Goal: Information Seeking & Learning: Learn about a topic

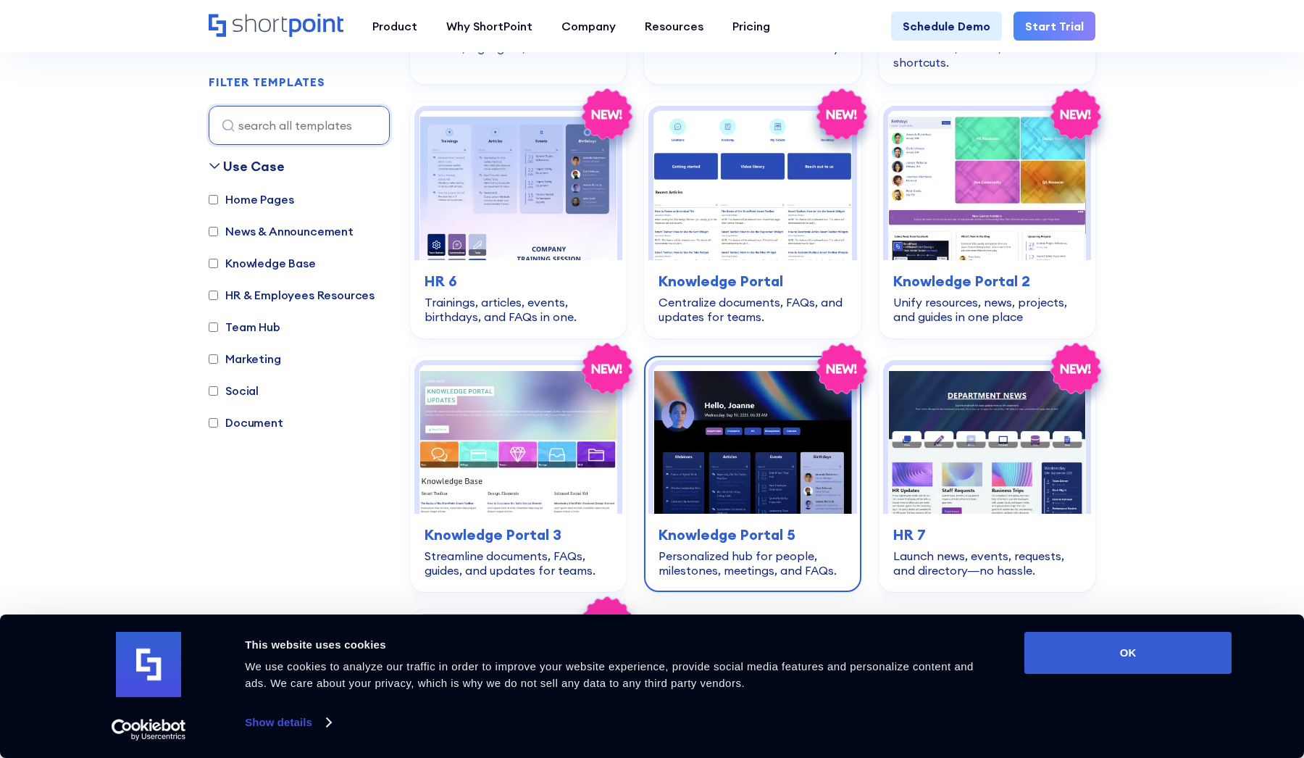
scroll to position [2983, 0]
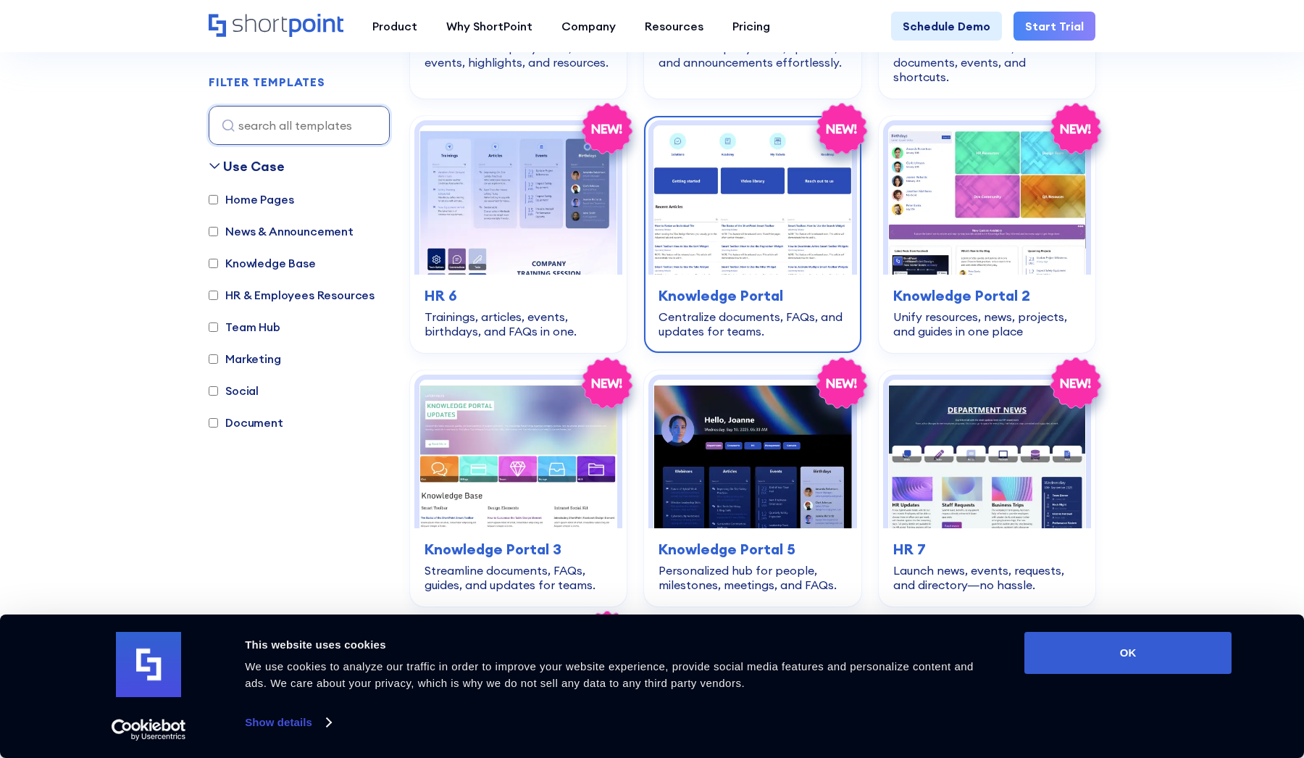
click at [742, 181] on img at bounding box center [752, 199] width 198 height 148
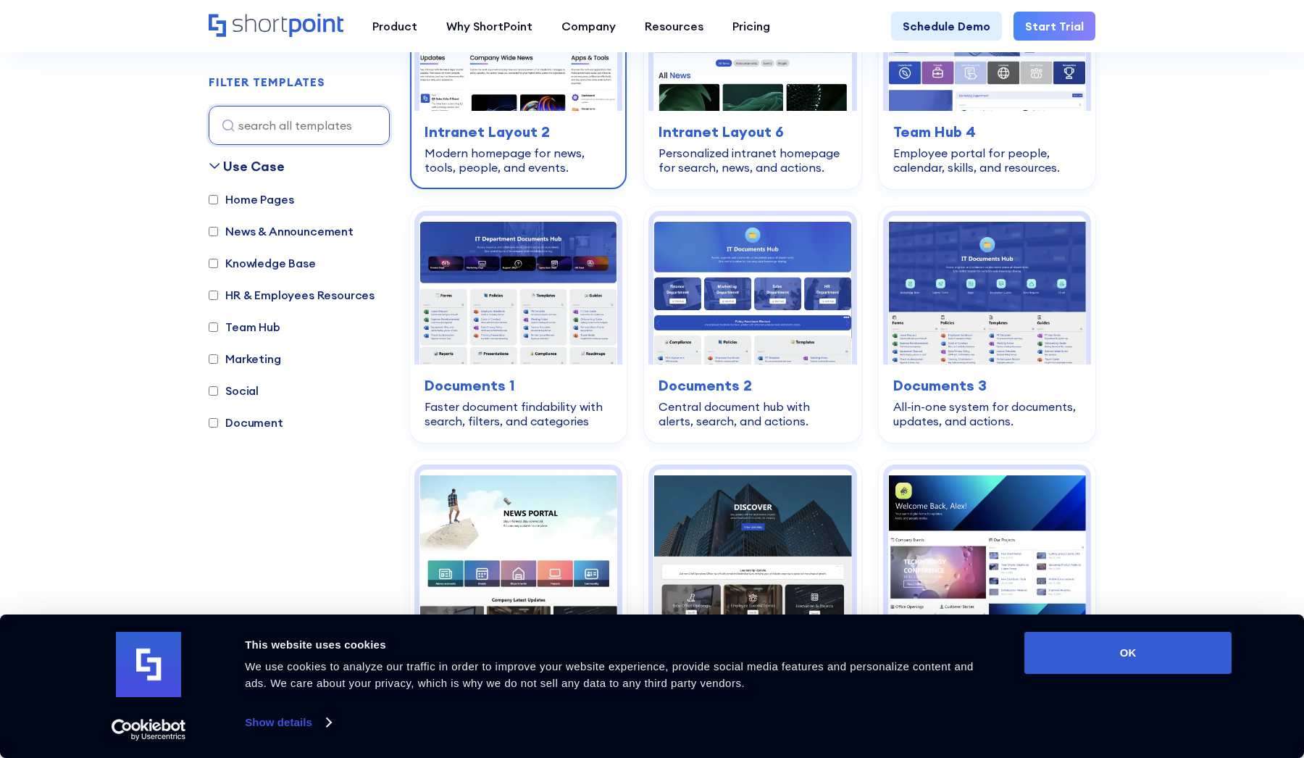
scroll to position [602, 0]
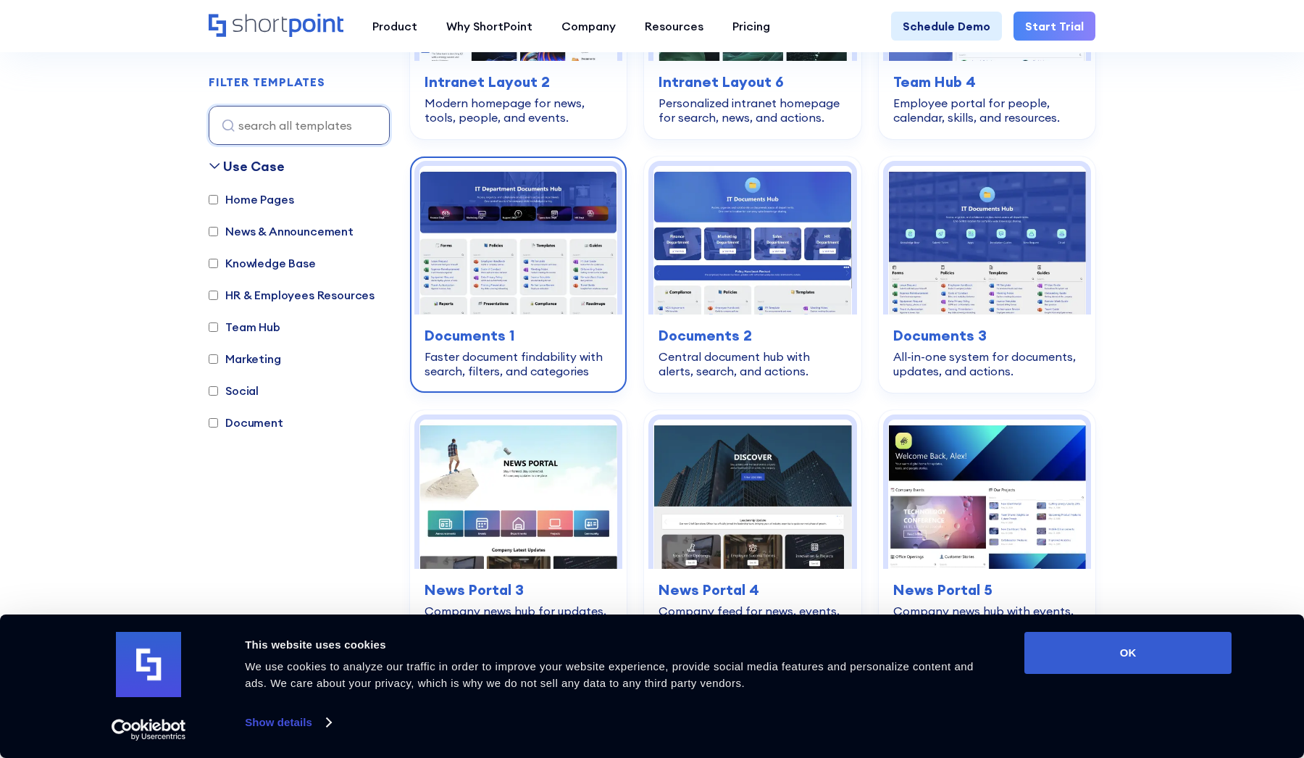
click at [572, 259] on img at bounding box center [518, 240] width 198 height 148
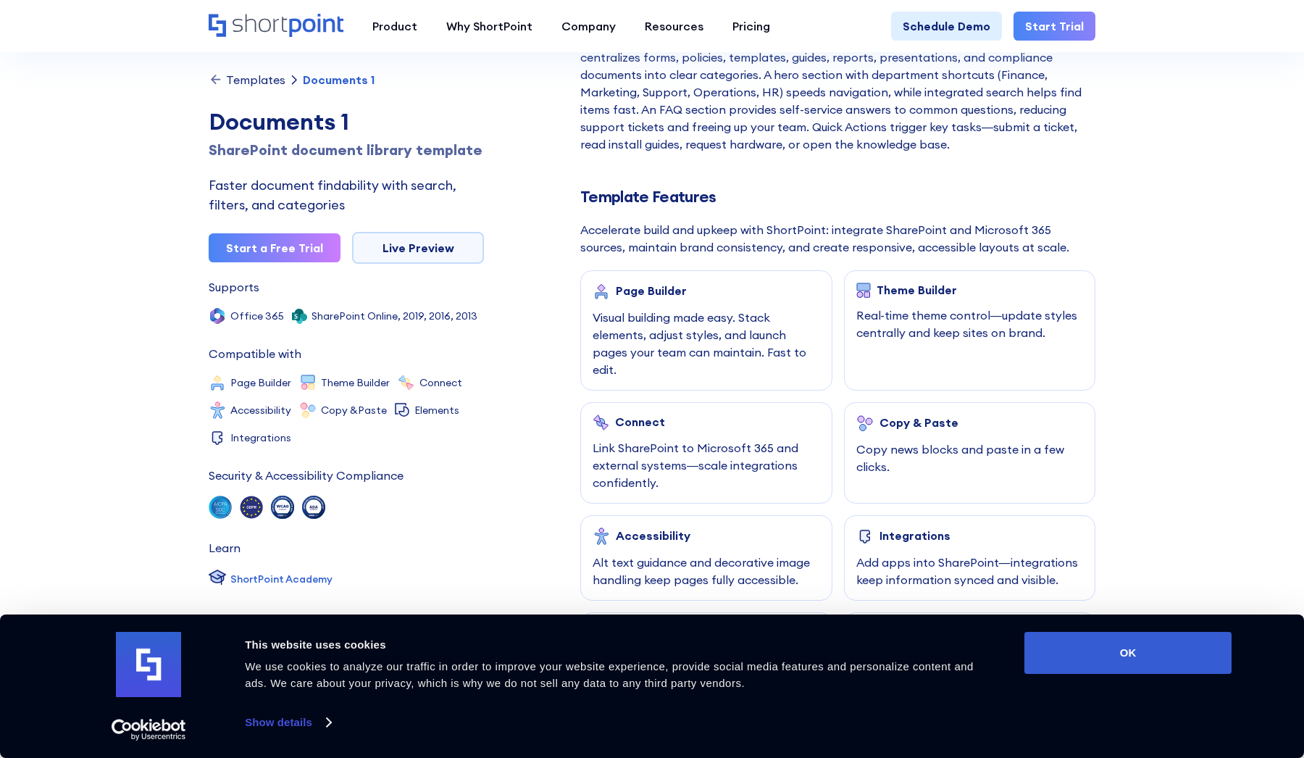
scroll to position [520, 0]
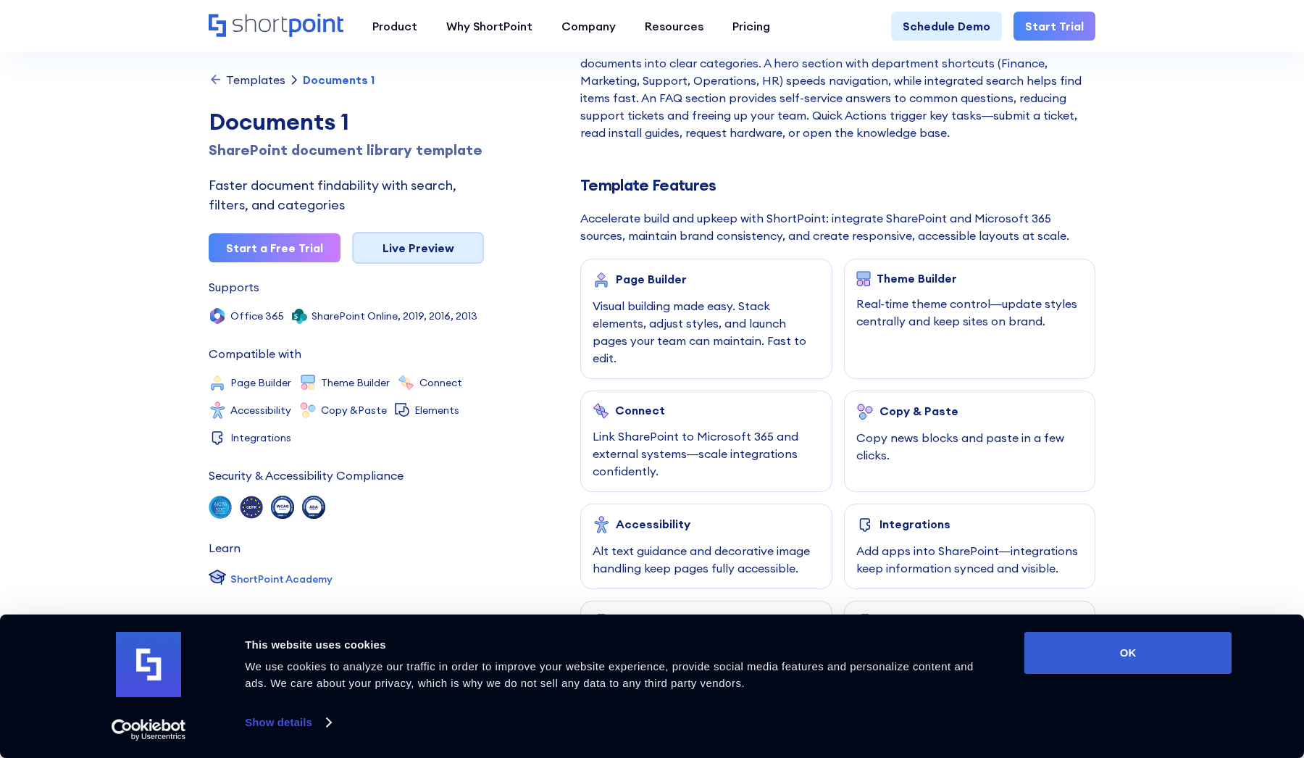
click at [445, 246] on link "Live Preview" at bounding box center [418, 248] width 132 height 32
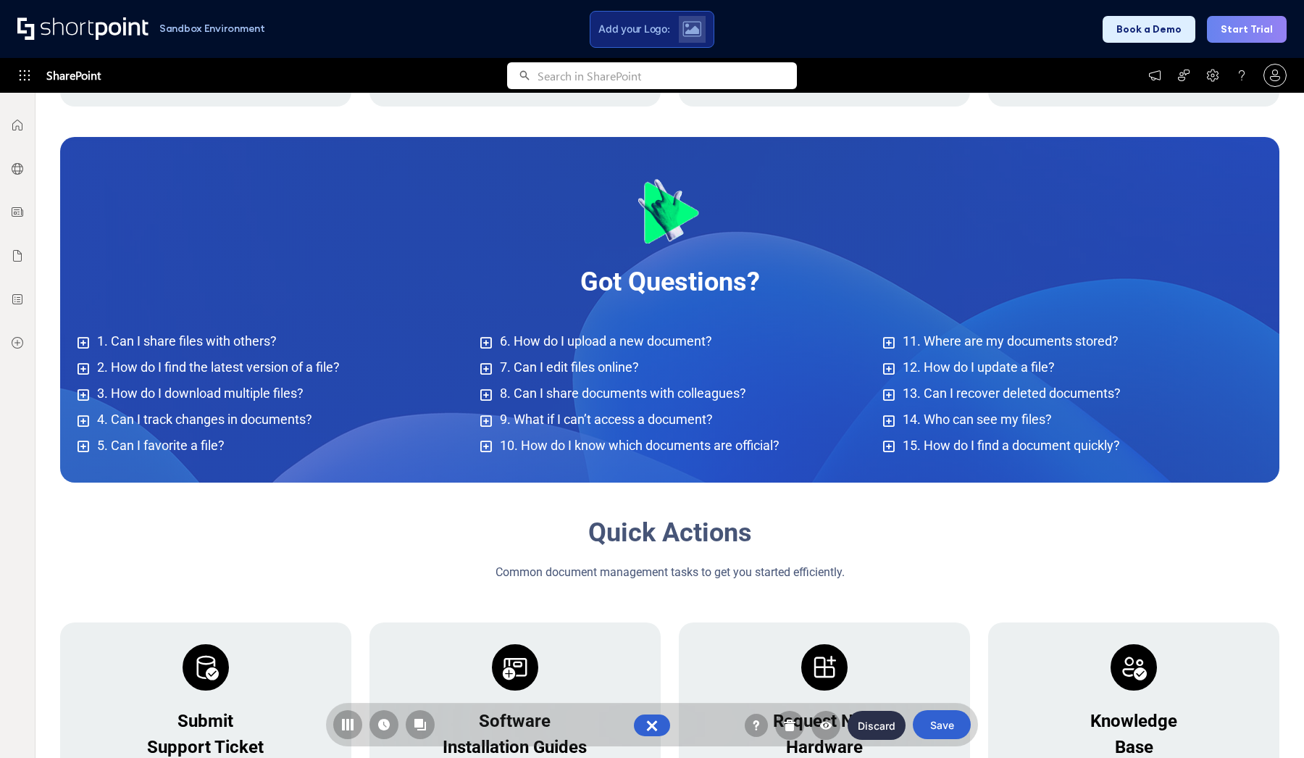
scroll to position [1039, 0]
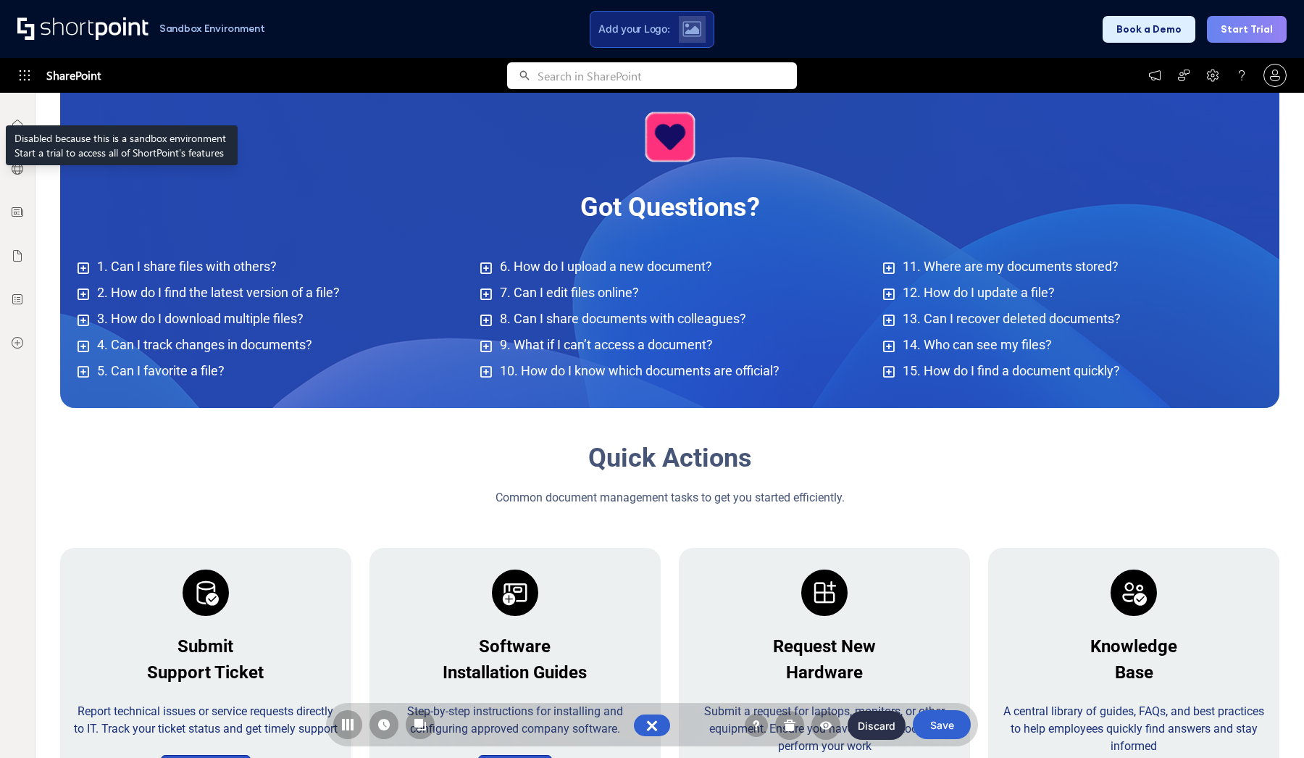
click at [28, 75] on icon at bounding box center [24, 75] width 14 height 14
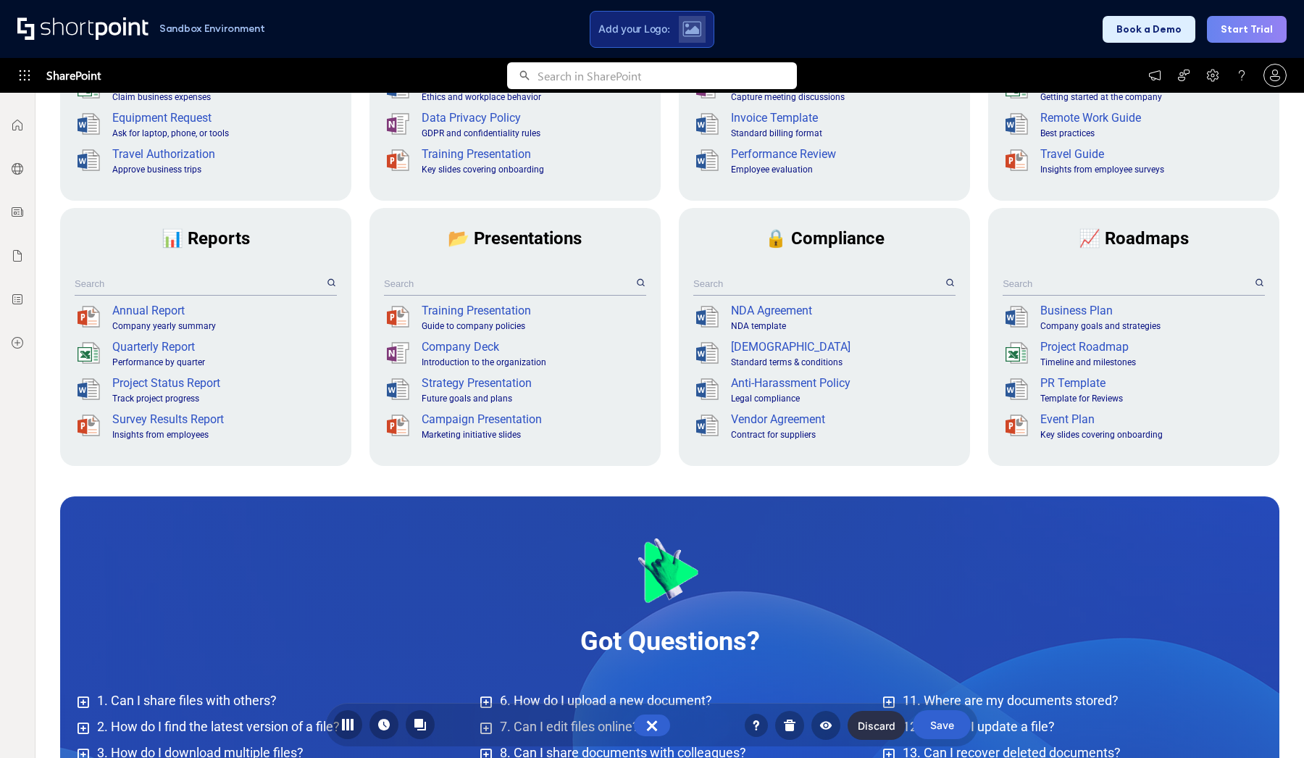
scroll to position [604, 0]
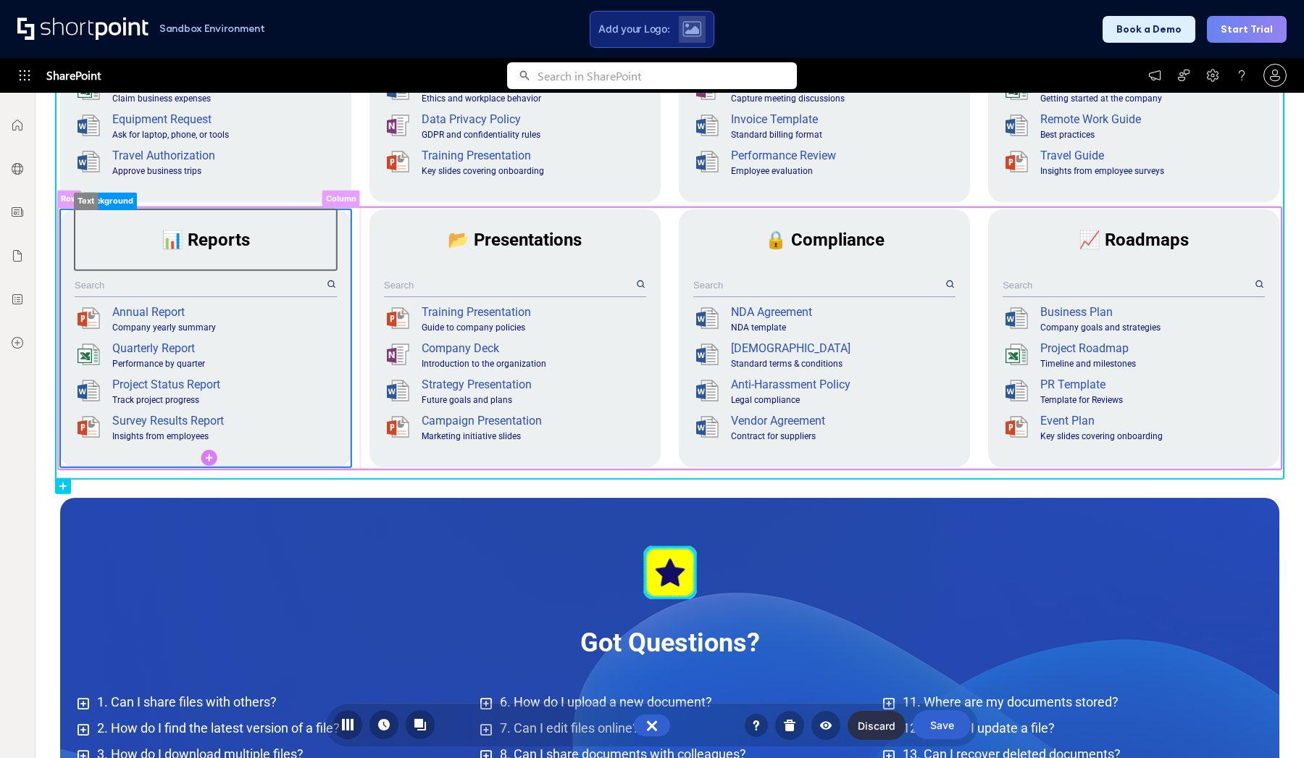
click at [230, 243] on rect at bounding box center [206, 239] width 262 height 61
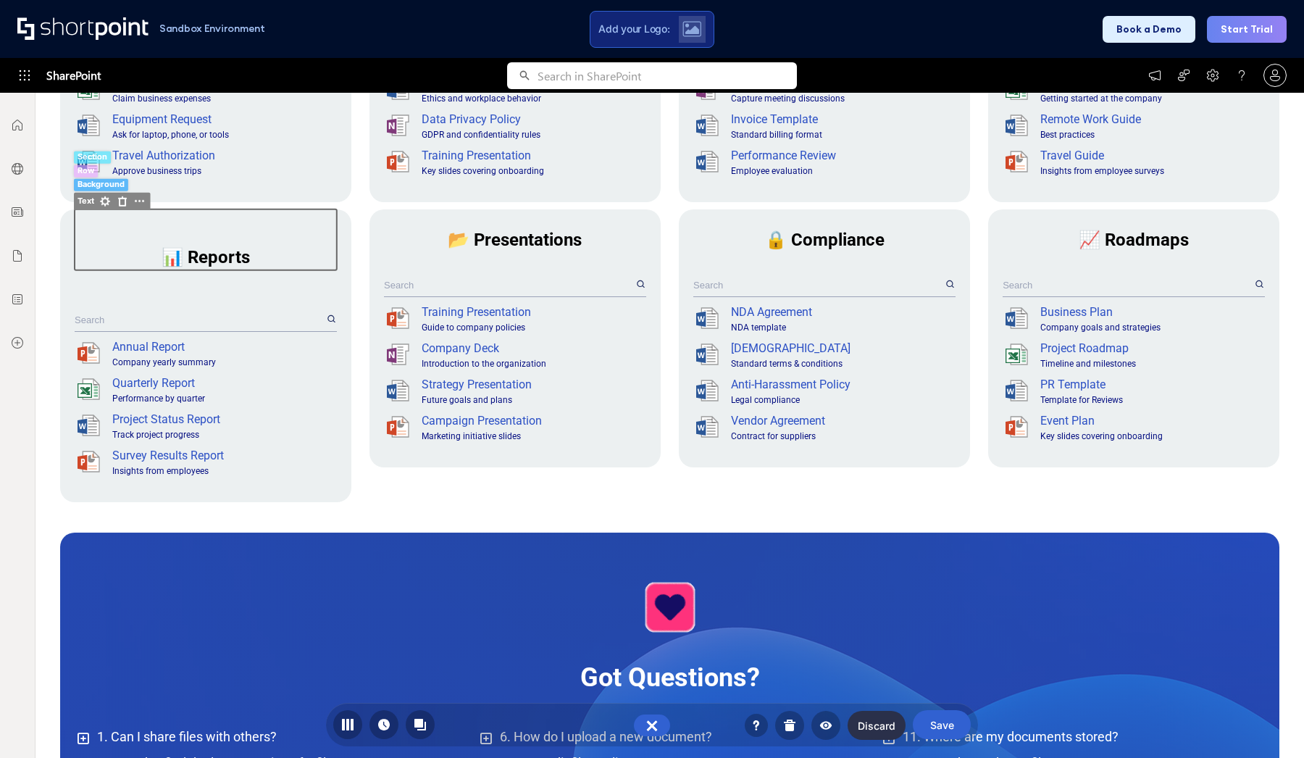
click at [208, 247] on span "📊 Reports" at bounding box center [206, 257] width 88 height 20
click at [198, 251] on div "📊 Reports" at bounding box center [205, 257] width 239 height 26
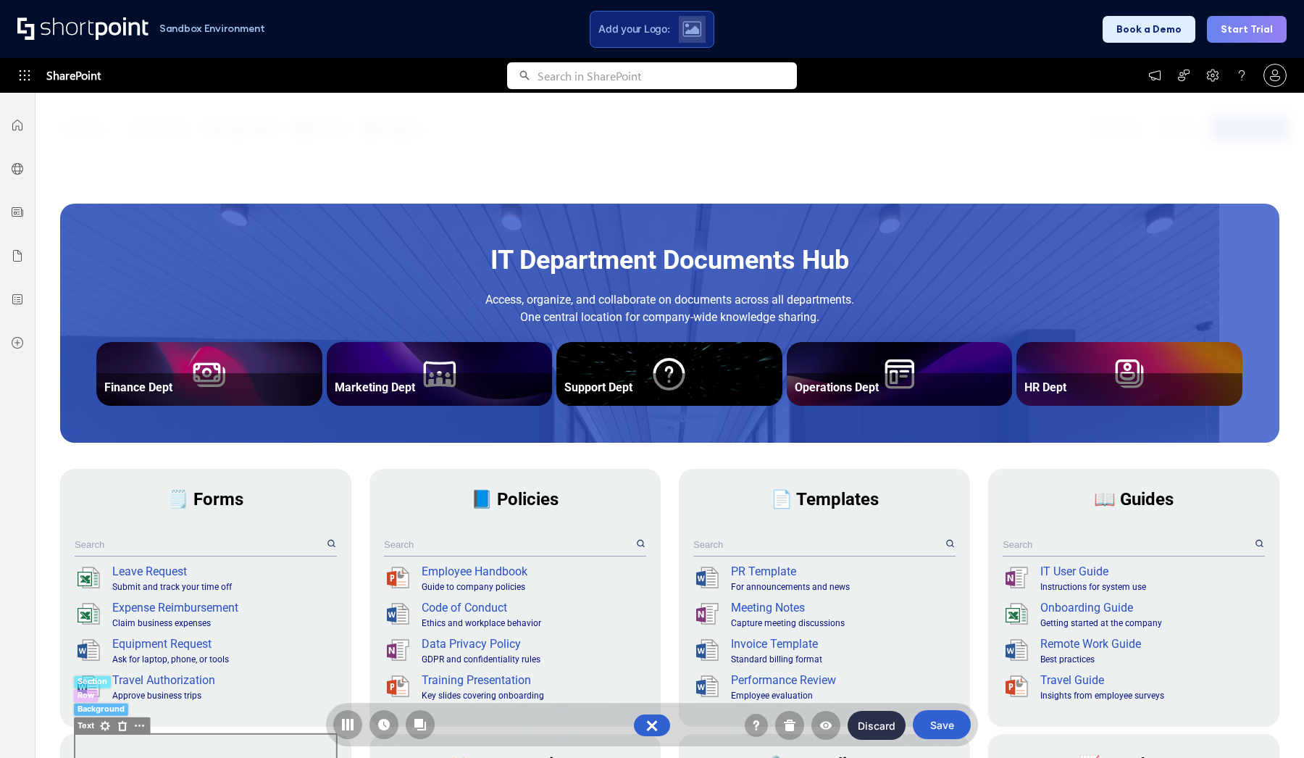
scroll to position [85, 0]
